Goal: Transaction & Acquisition: Purchase product/service

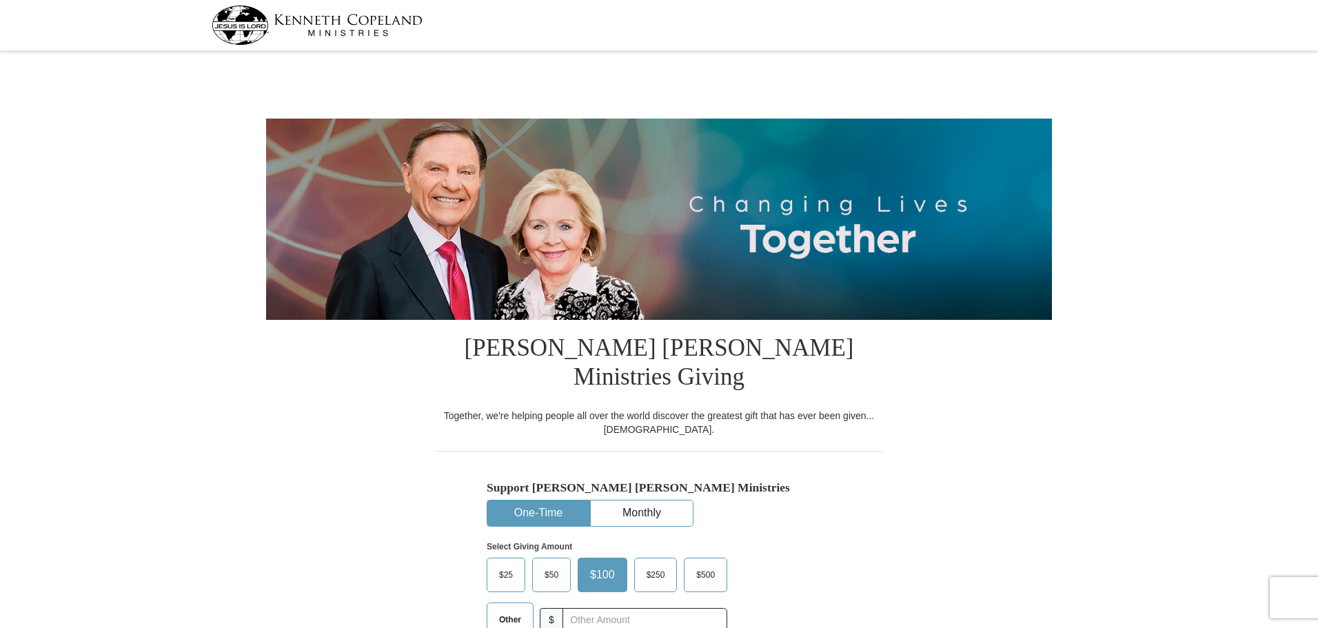
select select "FL"
click at [552, 565] on span "$50" at bounding box center [552, 575] width 28 height 21
click at [0, 0] on input "$50" at bounding box center [0, 0] width 0 height 0
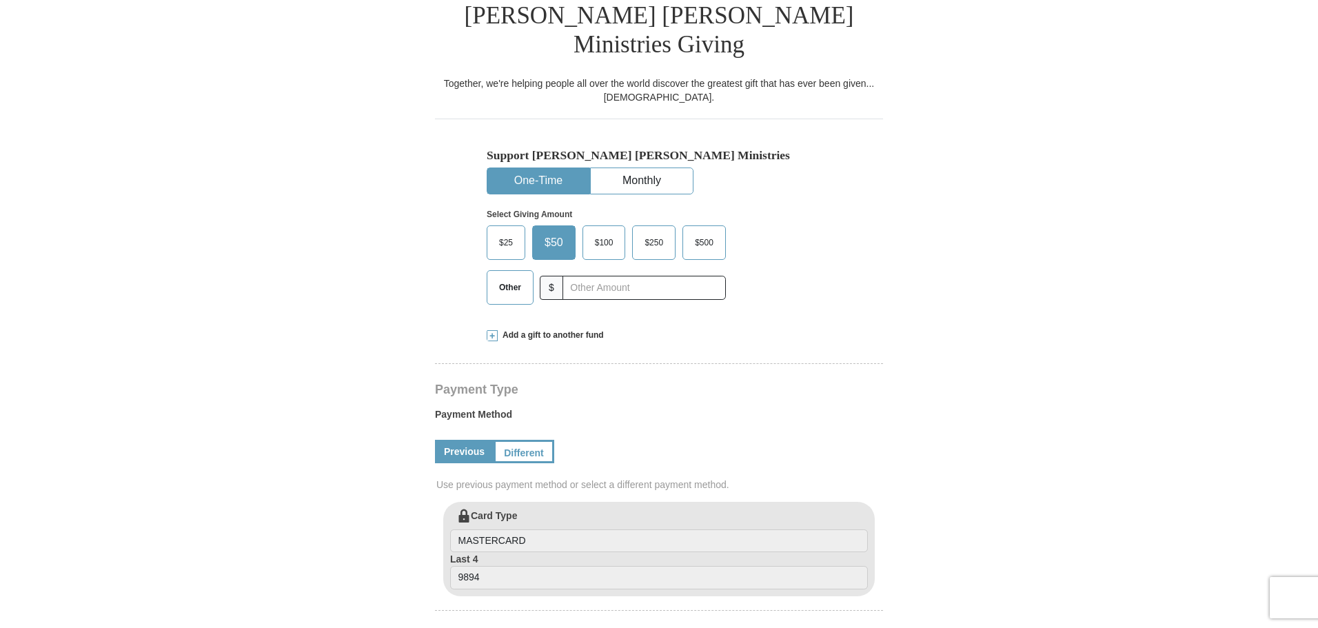
scroll to position [345, 0]
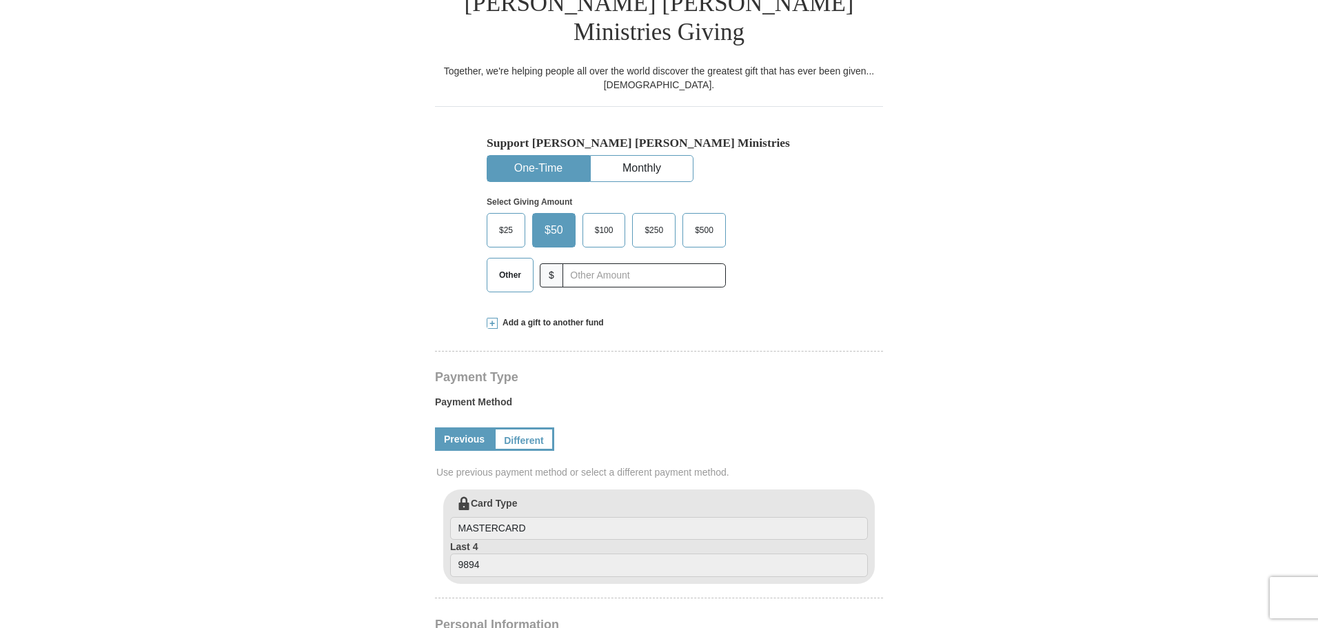
click at [492, 318] on span at bounding box center [492, 323] width 11 height 11
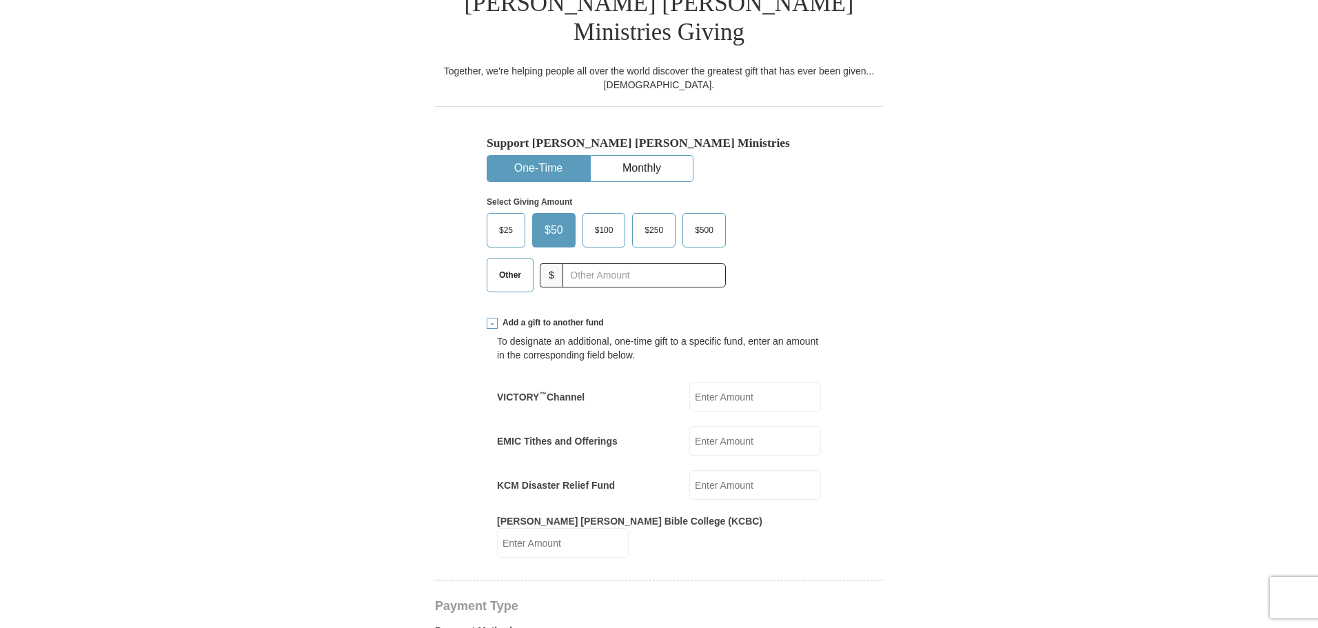
click at [732, 382] on input "VICTORY ™ Channel" at bounding box center [755, 397] width 132 height 30
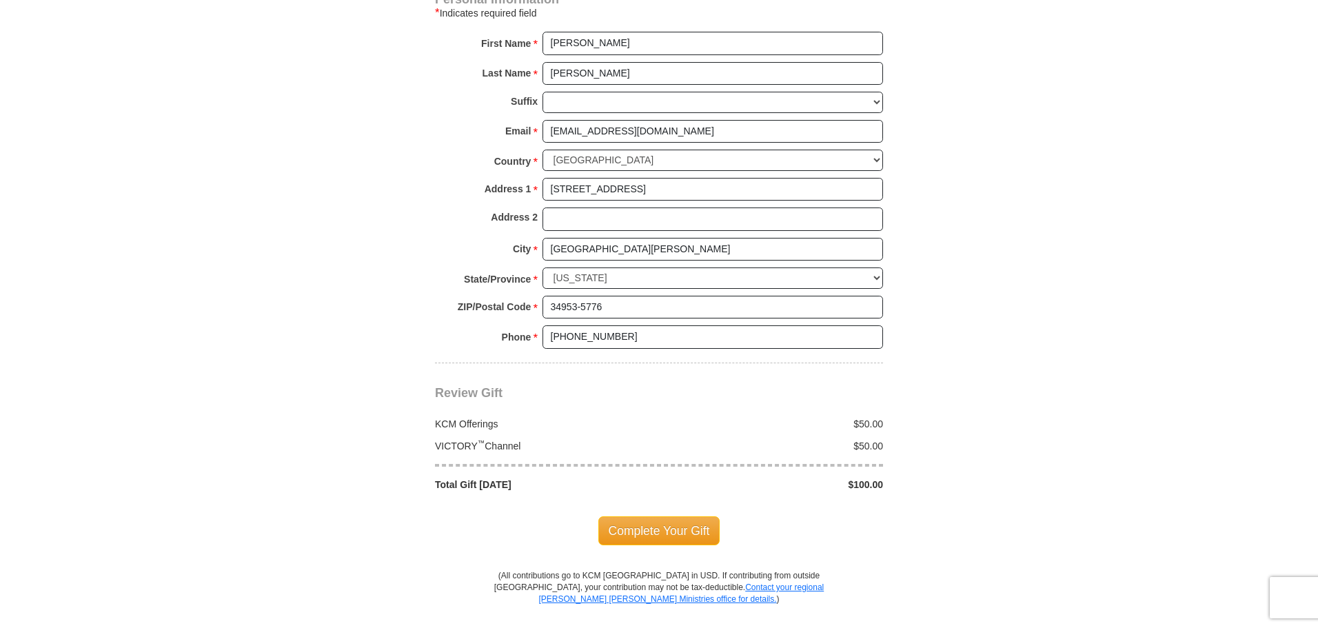
scroll to position [1241, 0]
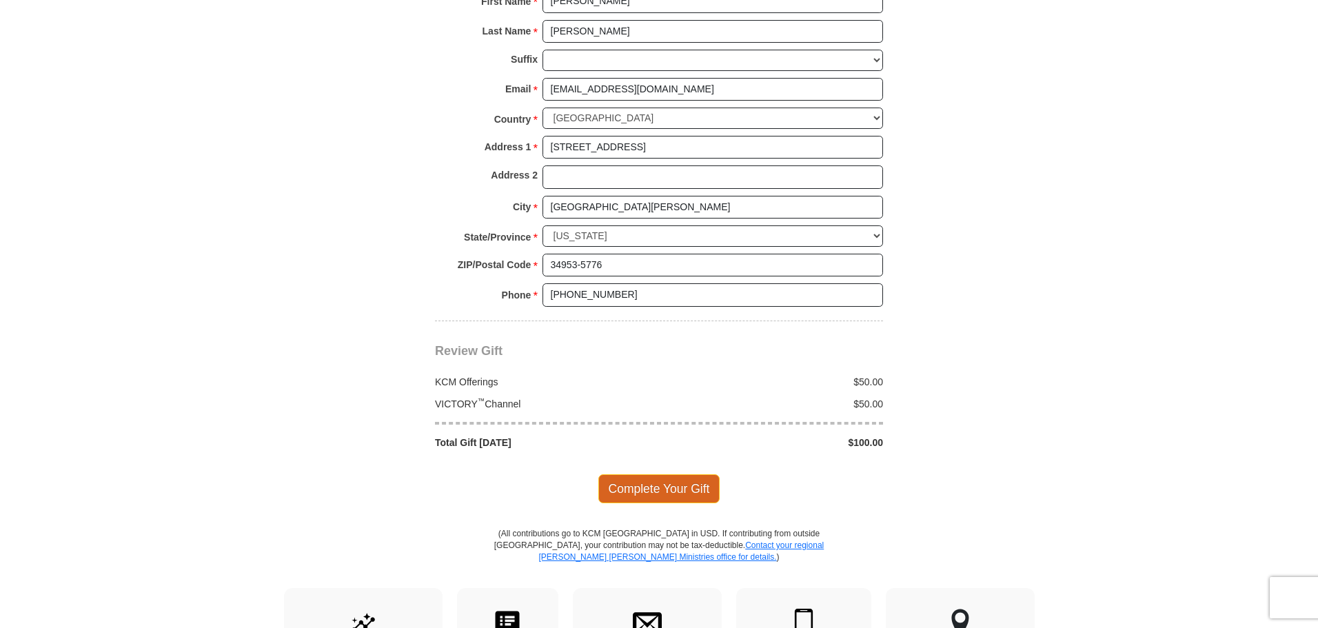
type input "50.00"
click at [652, 474] on span "Complete Your Gift" at bounding box center [659, 488] width 122 height 29
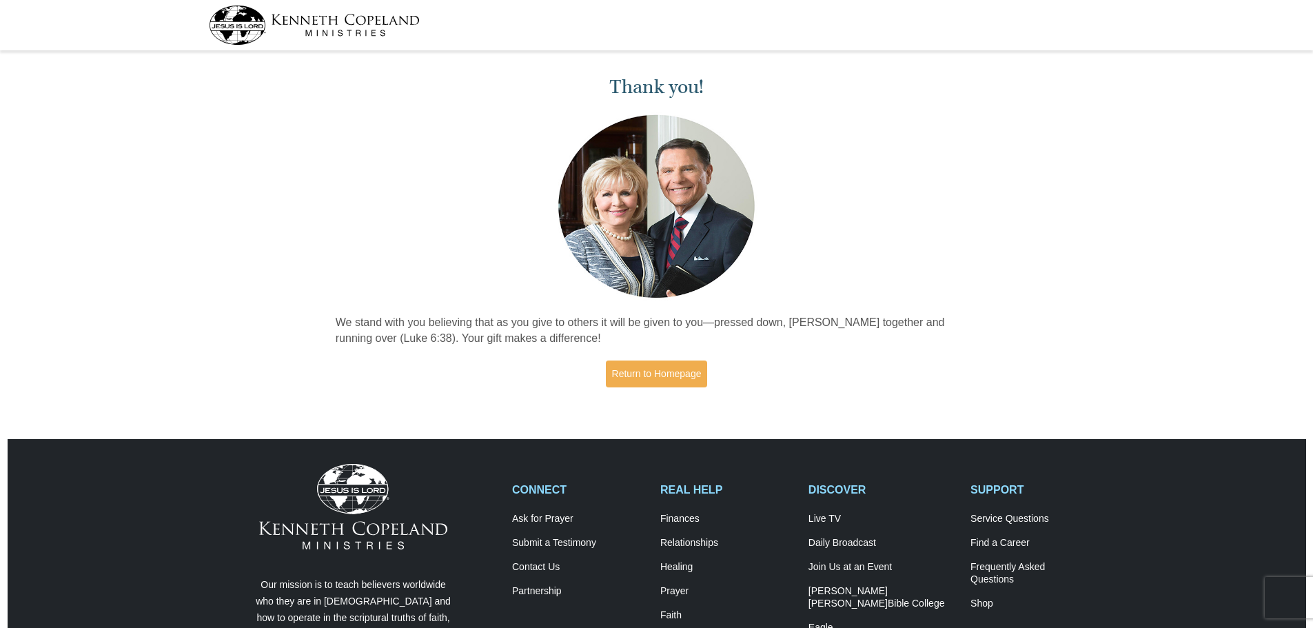
click at [328, 25] on img at bounding box center [314, 25] width 211 height 39
